Goal: Information Seeking & Learning: Learn about a topic

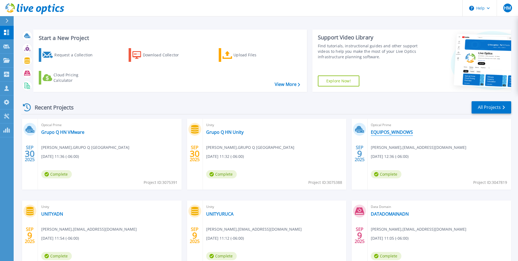
click at [384, 132] on link "EQUIPOS_WINDOWS" at bounding box center [392, 131] width 42 height 5
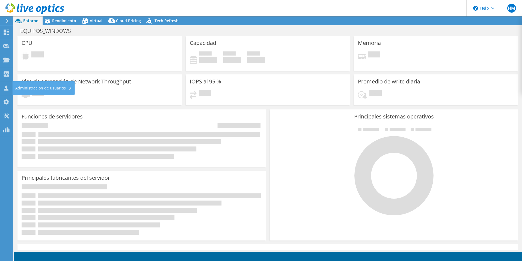
select select "USD"
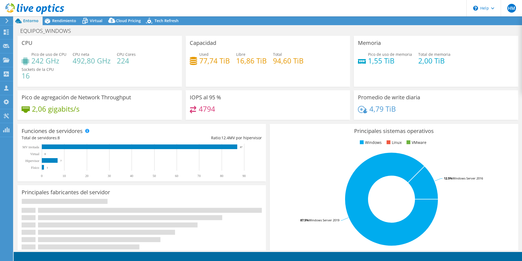
click at [54, 18] on div at bounding box center [32, 9] width 64 height 18
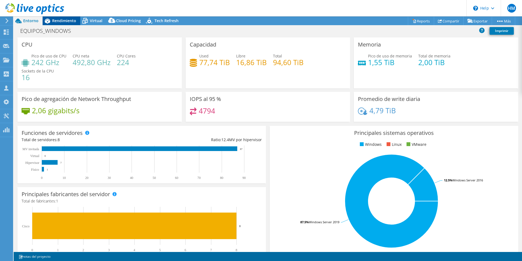
click at [64, 19] on span "Rendimiento" at bounding box center [64, 20] width 24 height 5
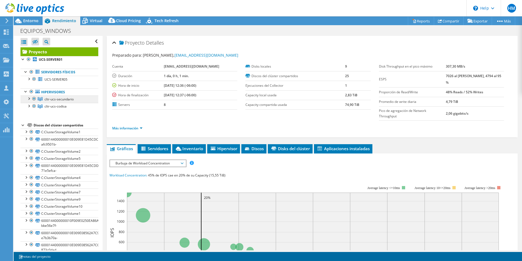
click at [52, 99] on span "cltr-ucs-secundario" at bounding box center [59, 99] width 29 height 5
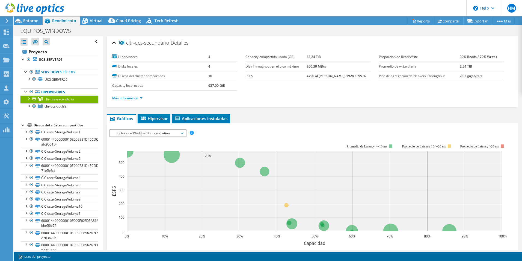
click at [131, 135] on span "Burbuja de Workload Concentration" at bounding box center [148, 133] width 70 height 7
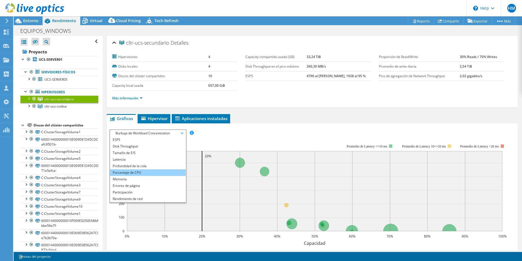
click at [131, 173] on li "Porcentaje de CPU" at bounding box center [148, 172] width 76 height 7
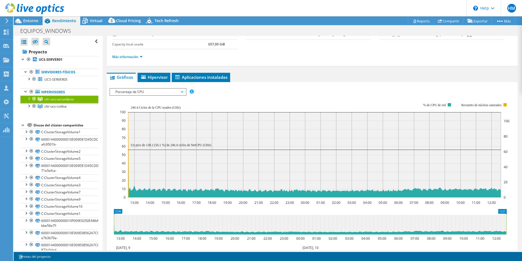
scroll to position [55, 0]
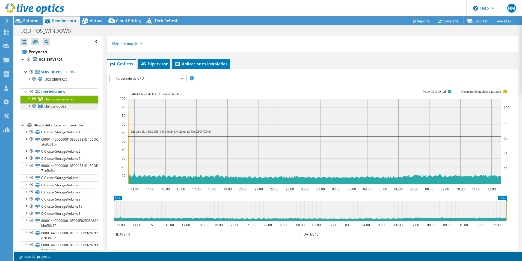
click at [54, 107] on span "cltr-ucs-codisa" at bounding box center [56, 106] width 22 height 5
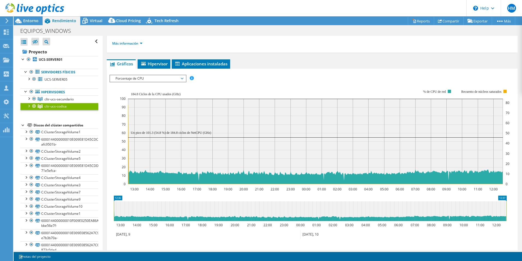
click at [144, 81] on span "Porcentaje de CPU" at bounding box center [148, 78] width 70 height 7
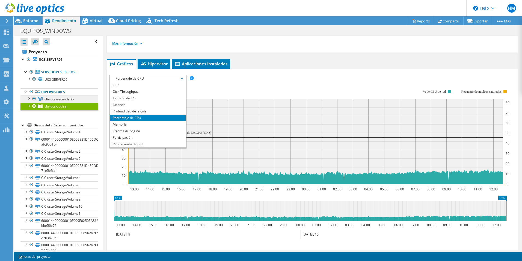
click at [59, 100] on span "cltr-ucs-secundario" at bounding box center [59, 99] width 29 height 5
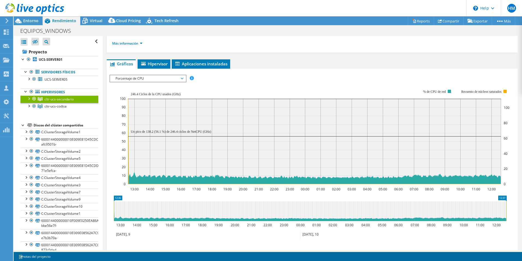
click at [132, 79] on span "Porcentaje de CPU" at bounding box center [148, 78] width 70 height 7
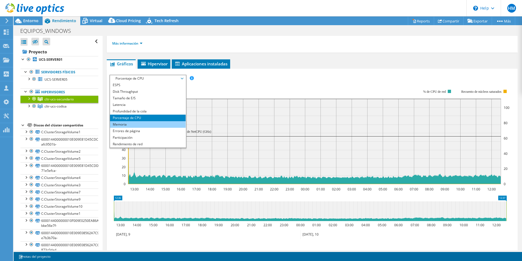
click at [132, 125] on li "Memoria" at bounding box center [148, 124] width 76 height 7
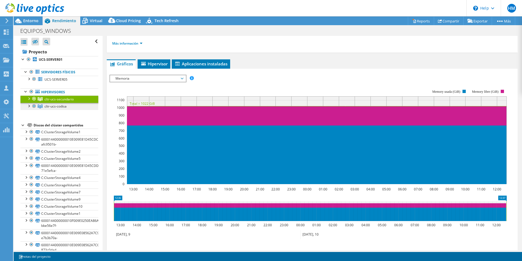
click at [54, 104] on span "cltr-ucs-codisa" at bounding box center [56, 106] width 22 height 5
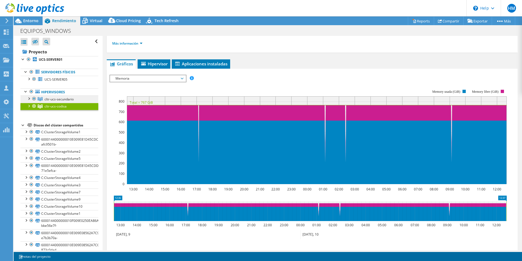
click at [68, 99] on span "cltr-ucs-secundario" at bounding box center [59, 99] width 29 height 5
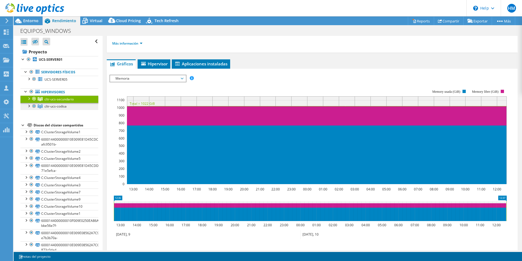
click at [49, 108] on span "cltr-ucs-codisa" at bounding box center [56, 106] width 22 height 5
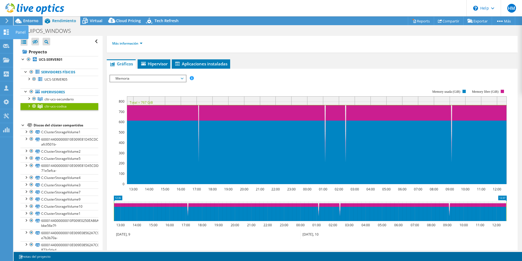
click at [20, 34] on div "Panel" at bounding box center [21, 32] width 16 height 14
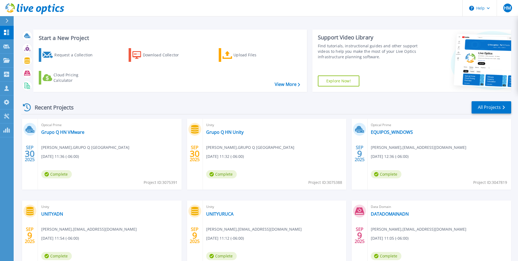
scroll to position [27, 0]
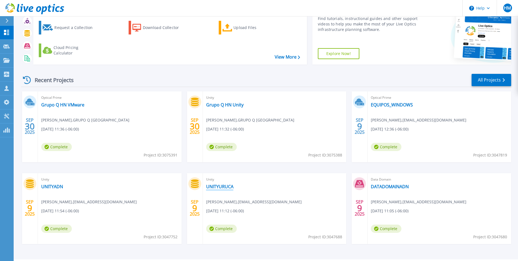
click at [215, 185] on link "UNITYURUCA" at bounding box center [219, 186] width 27 height 5
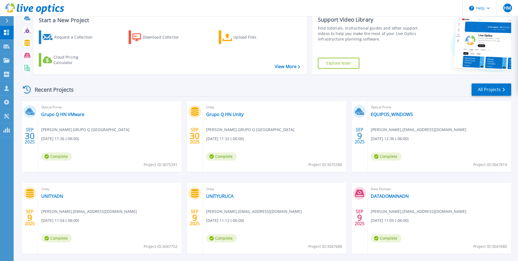
scroll to position [27, 0]
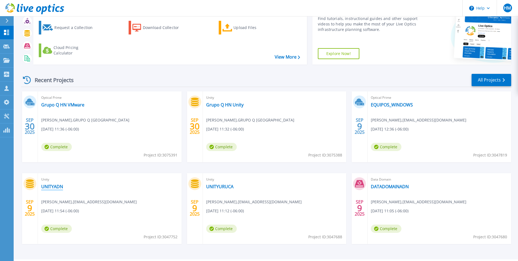
click at [48, 185] on link "UNITYADN" at bounding box center [52, 186] width 22 height 5
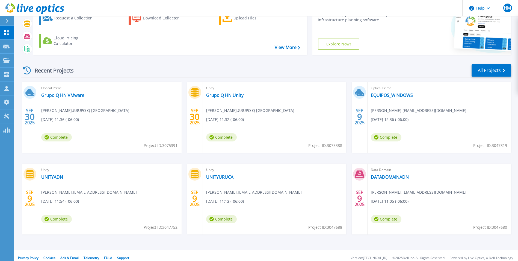
scroll to position [42, 0]
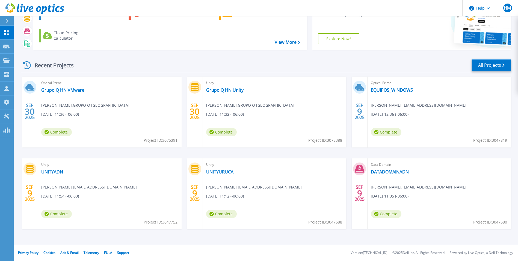
click at [494, 67] on link "All Projects" at bounding box center [492, 65] width 40 height 12
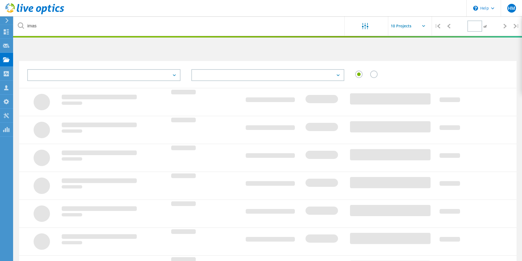
type input "1"
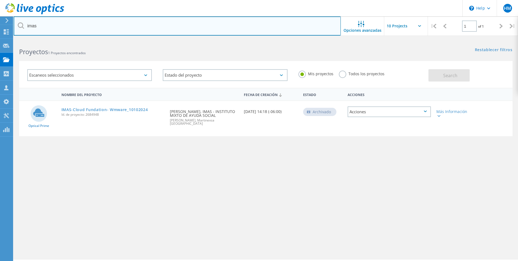
click at [38, 27] on input "imas" at bounding box center [177, 25] width 327 height 19
type input "i"
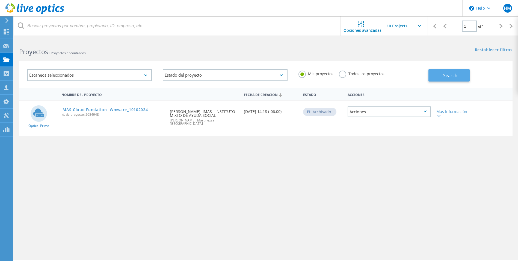
click at [444, 74] on span "Search" at bounding box center [450, 75] width 14 height 6
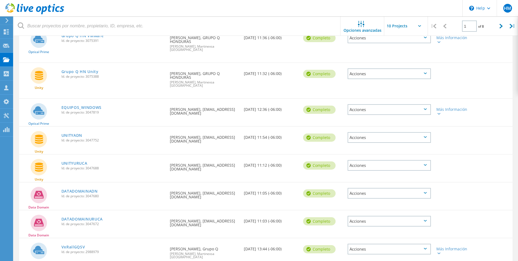
scroll to position [82, 0]
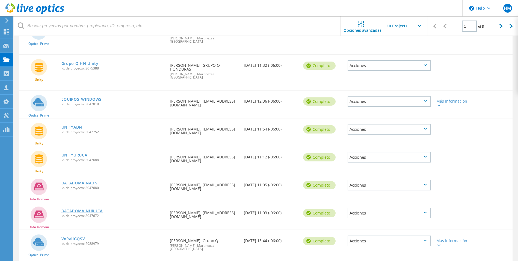
click at [84, 209] on link "DATADOMAINURUCA" at bounding box center [82, 211] width 42 height 4
